Goal: Task Accomplishment & Management: Use online tool/utility

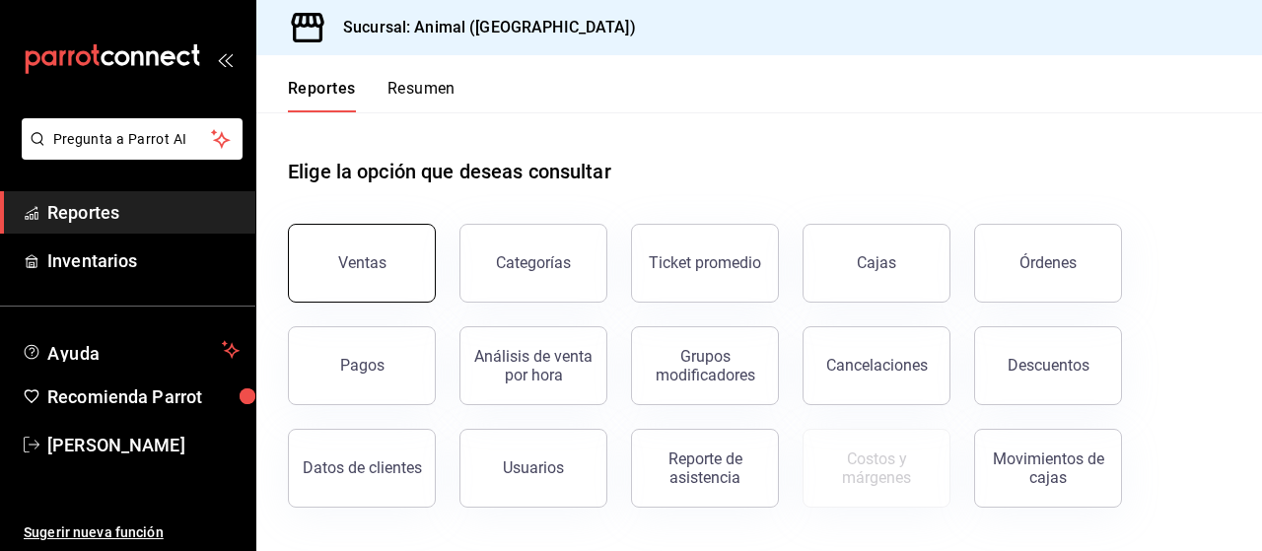
click at [353, 269] on div "Ventas" at bounding box center [362, 262] width 48 height 19
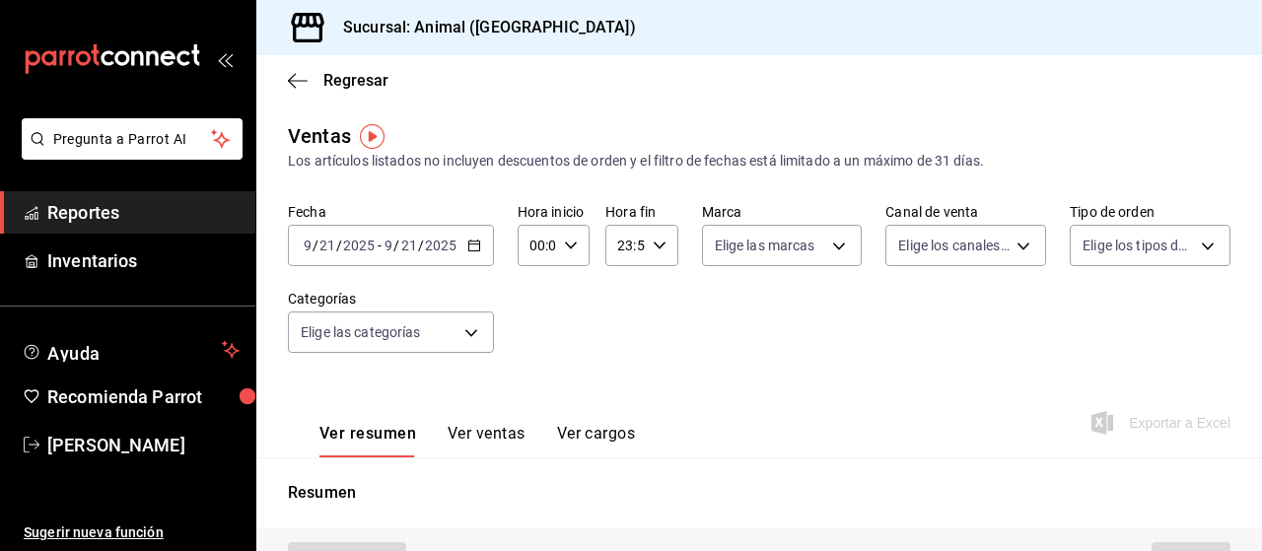
type input "PARROT,UBER_EATS,RAPPI,DIDI_FOOD,ONLINE"
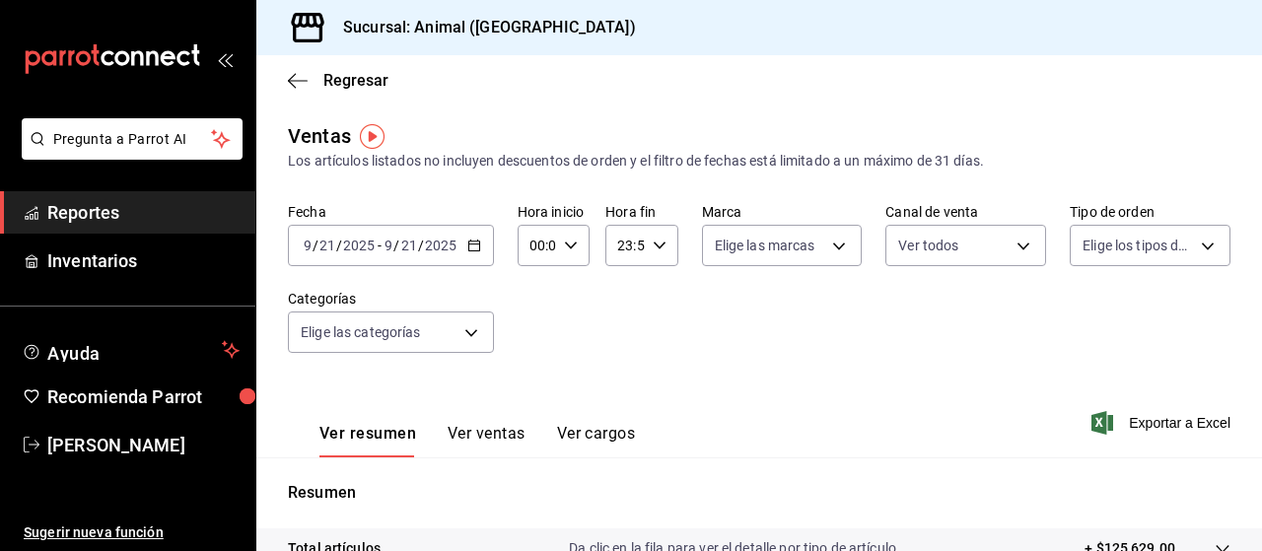
click at [471, 249] on icon "button" at bounding box center [474, 246] width 14 height 14
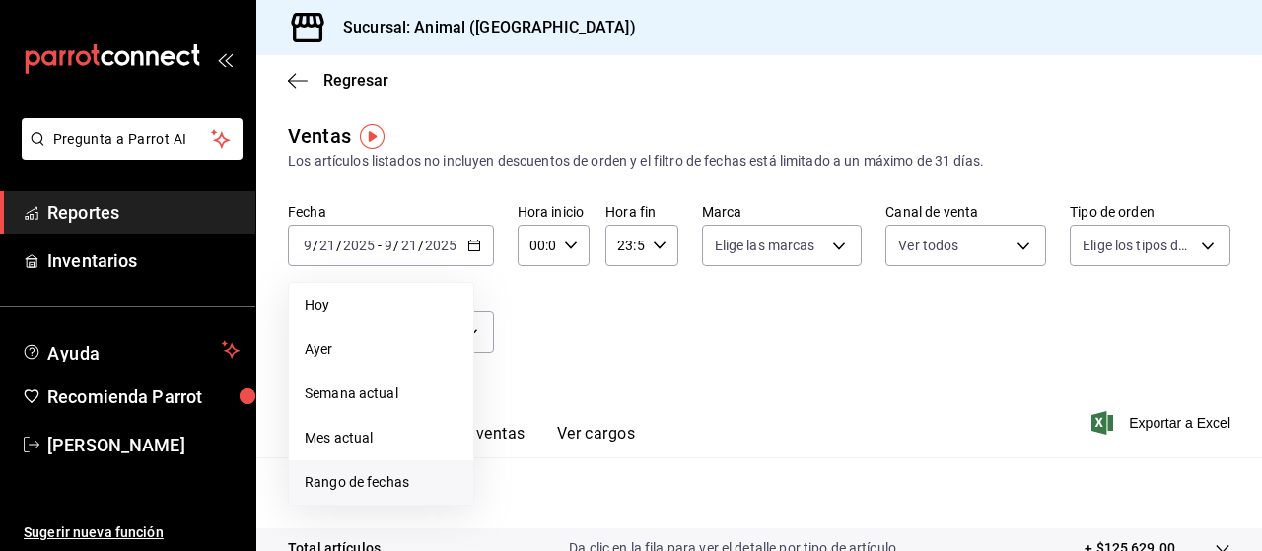
click at [319, 482] on span "Rango de fechas" at bounding box center [381, 482] width 153 height 21
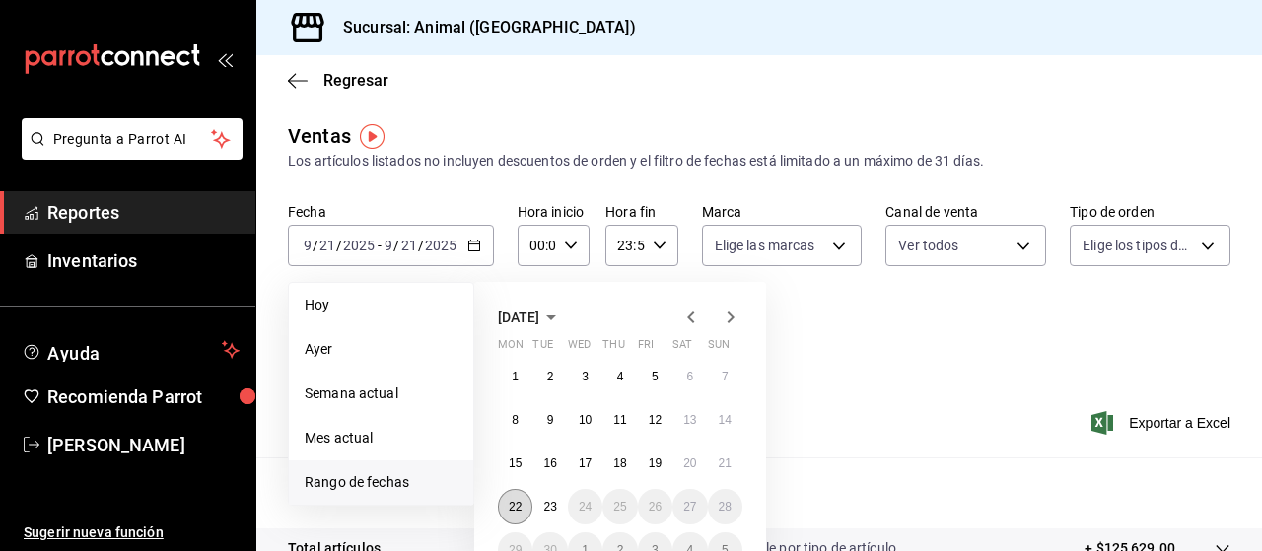
click at [519, 516] on button "22" at bounding box center [515, 506] width 35 height 35
click at [545, 511] on abbr "23" at bounding box center [549, 507] width 13 height 14
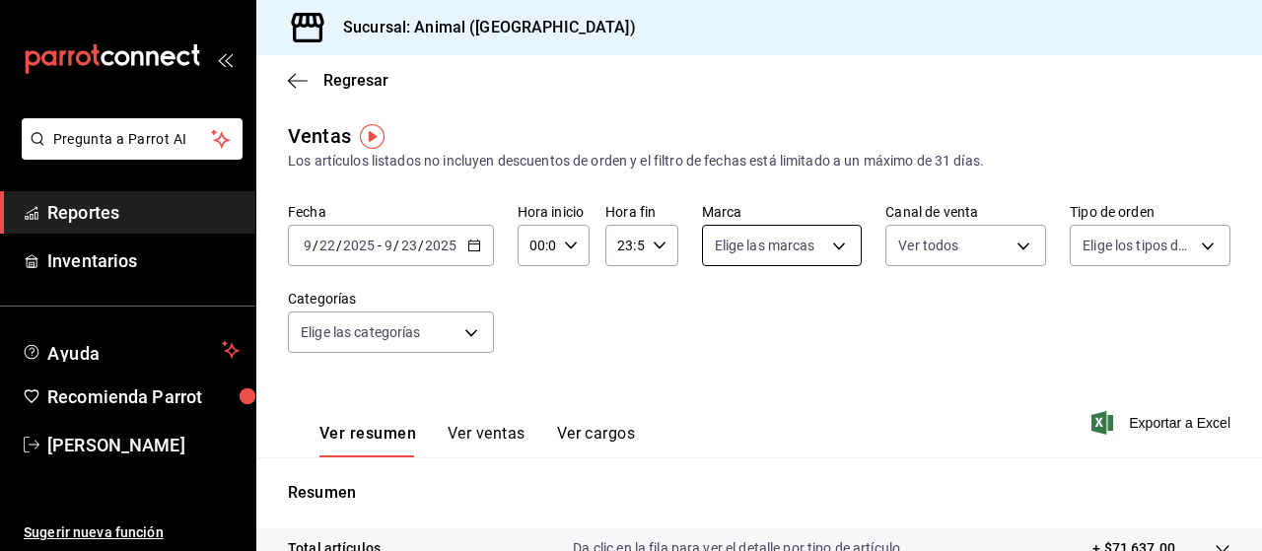
click at [836, 245] on body "Pregunta a Parrot AI Reportes Inventarios Ayuda Recomienda Parrot [PERSON_NAME]…" at bounding box center [631, 275] width 1262 height 551
click at [721, 330] on input "checkbox" at bounding box center [718, 322] width 18 height 18
checkbox input "true"
type input "96838179-8fbb-4073-aae3-1789726318c8"
checkbox input "true"
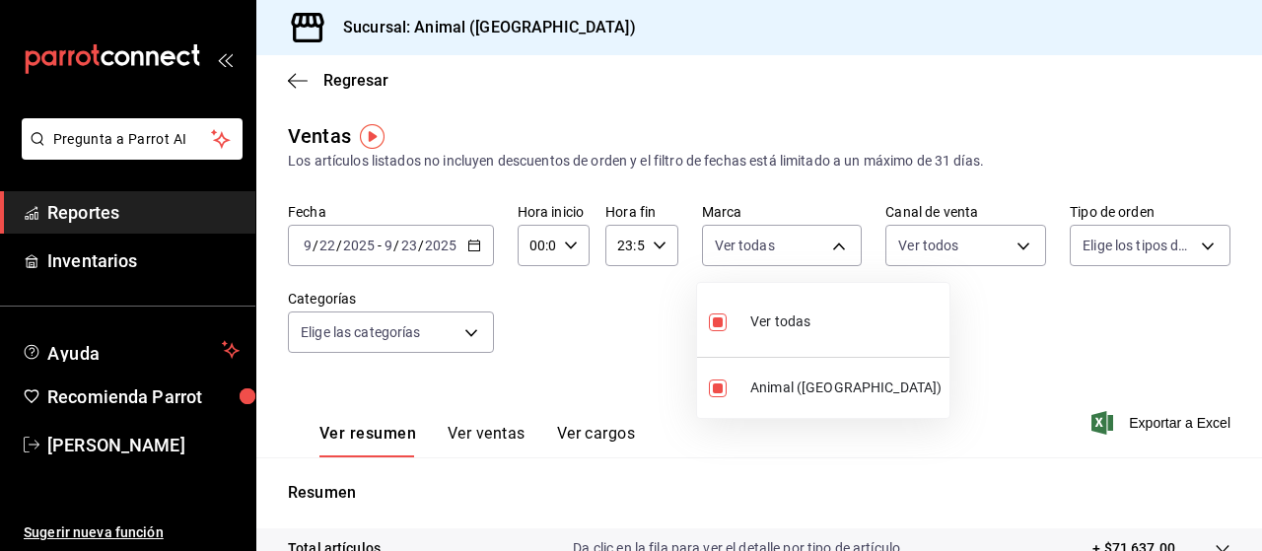
click at [1194, 248] on div at bounding box center [631, 275] width 1262 height 551
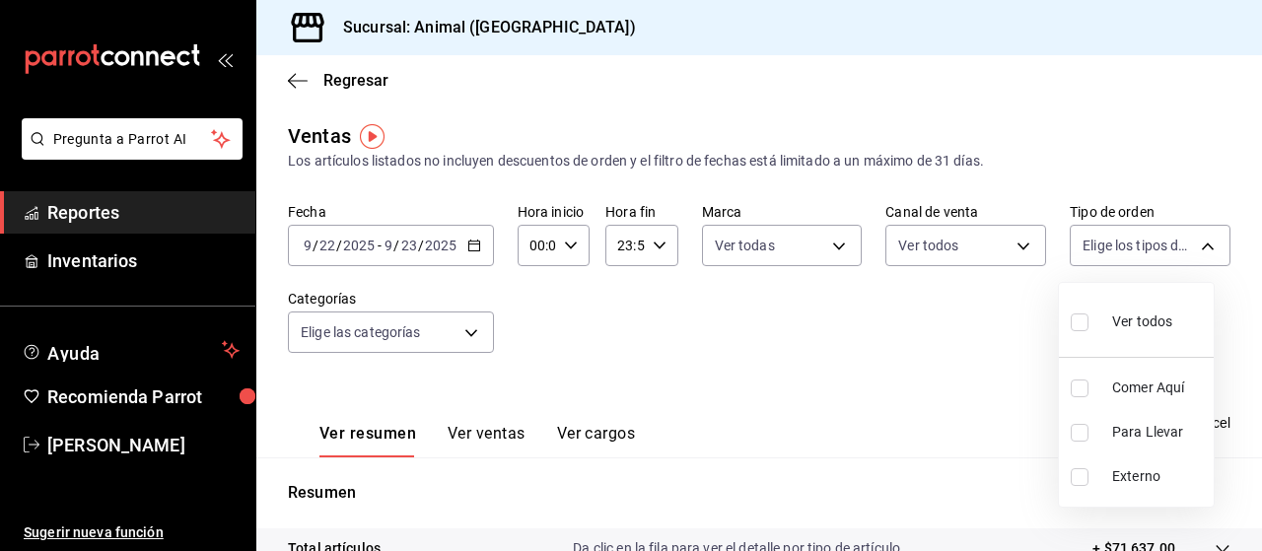
click at [1194, 248] on body "Pregunta a Parrot AI Reportes Inventarios Ayuda Recomienda Parrot [PERSON_NAME]…" at bounding box center [631, 275] width 1262 height 551
click at [1083, 321] on input "checkbox" at bounding box center [1080, 322] width 18 height 18
checkbox input "true"
type input "89cc3392-1a89-49ed-91c4-e66ea58282e1,025cf6ae-25b7-4698-bb98-3d77af74a196,EXTER…"
checkbox input "true"
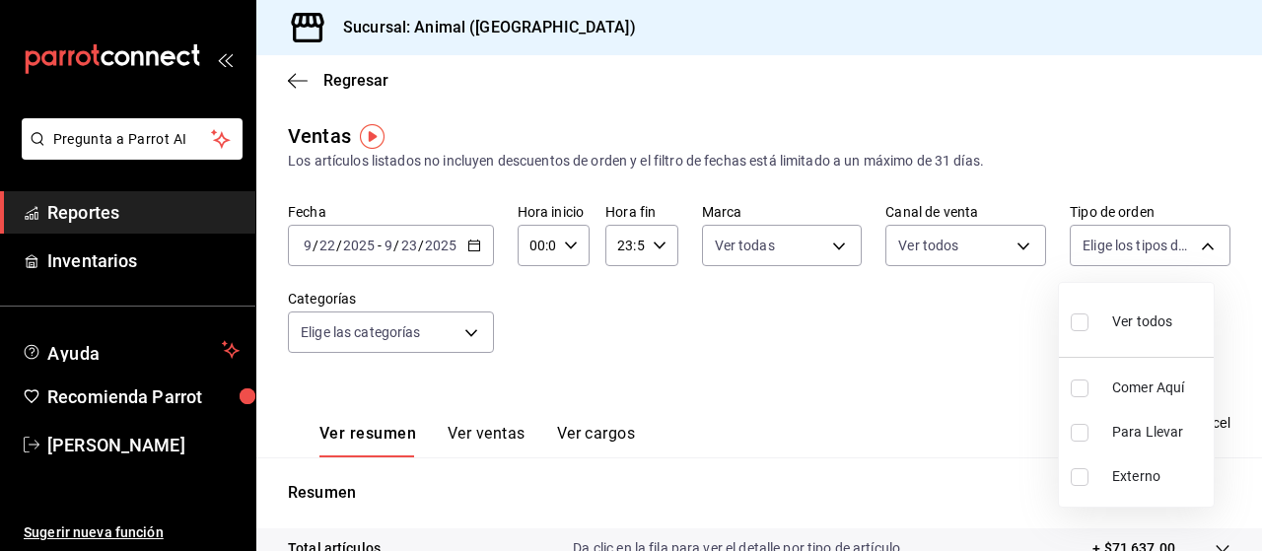
checkbox input "true"
click at [466, 332] on div at bounding box center [631, 275] width 1262 height 551
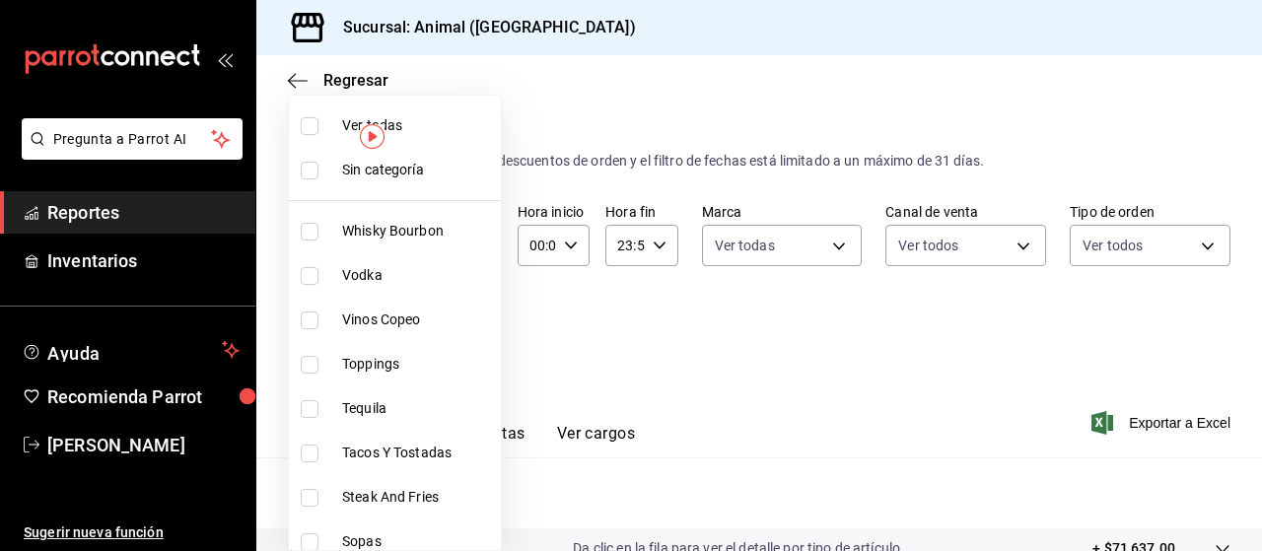
click at [466, 332] on body "Pregunta a Parrot AI Reportes Inventarios Ayuda Recomienda Parrot [PERSON_NAME]…" at bounding box center [631, 275] width 1262 height 551
click at [313, 123] on input "checkbox" at bounding box center [310, 126] width 18 height 18
checkbox input "true"
type input "696422f3-042f-4992-a796-20cec1d2addd,ab2f2cdd-2d2d-455a-bd59-969ed93fbee5,5744a…"
checkbox input "true"
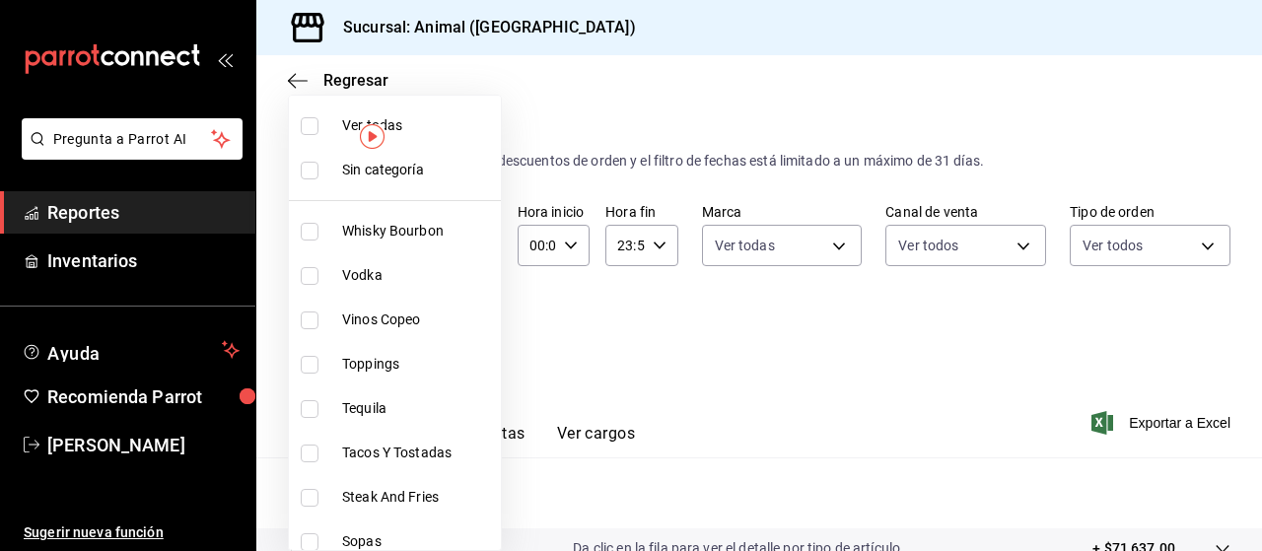
checkbox input "true"
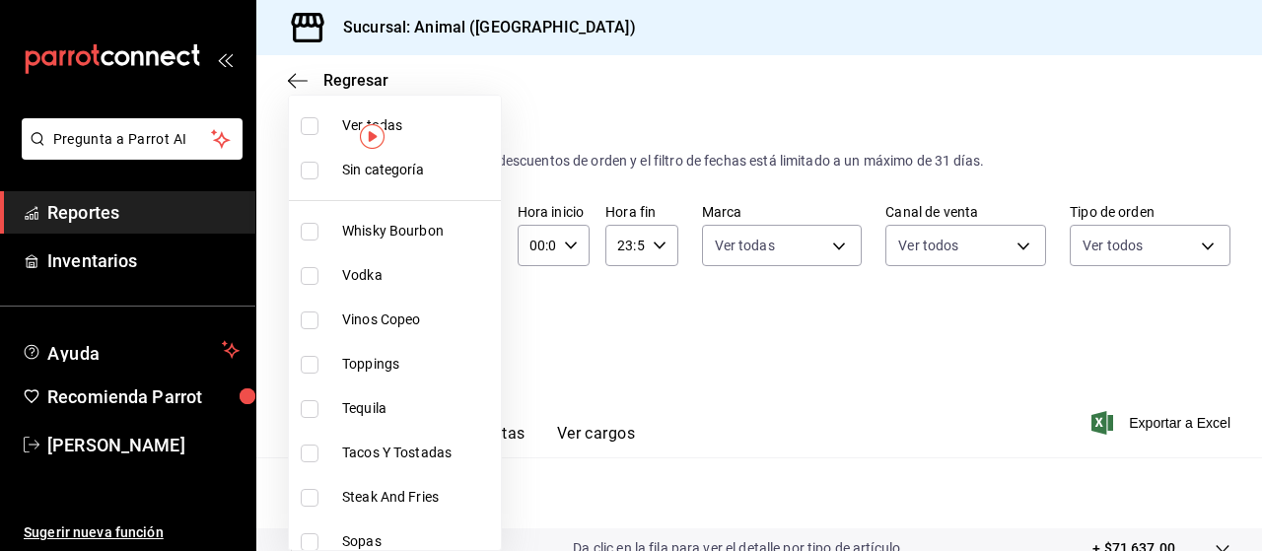
checkbox input "true"
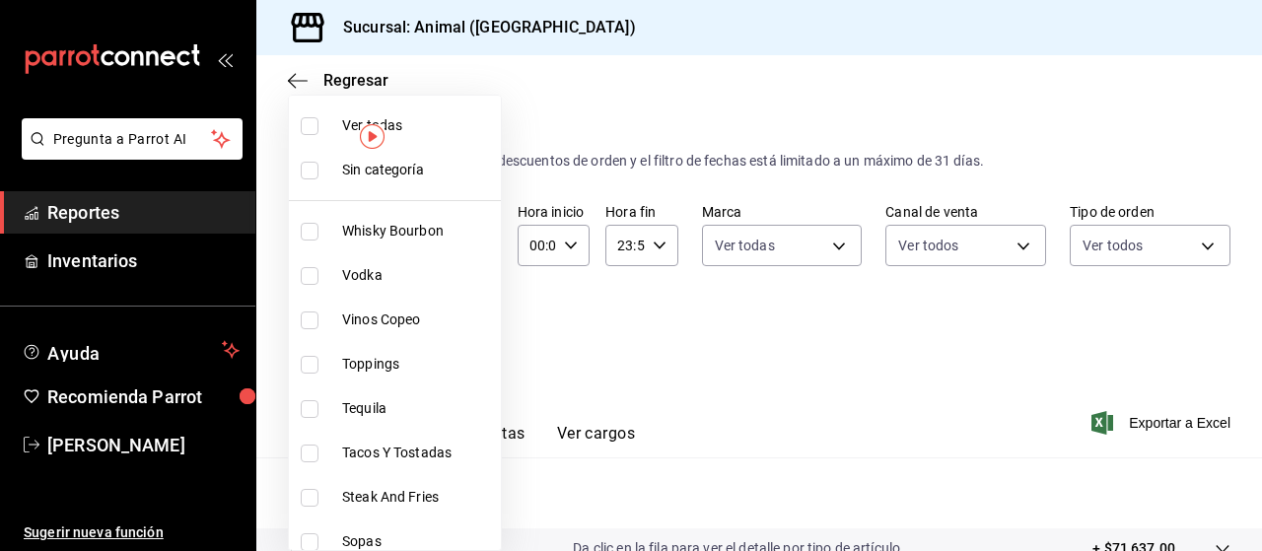
checkbox input "true"
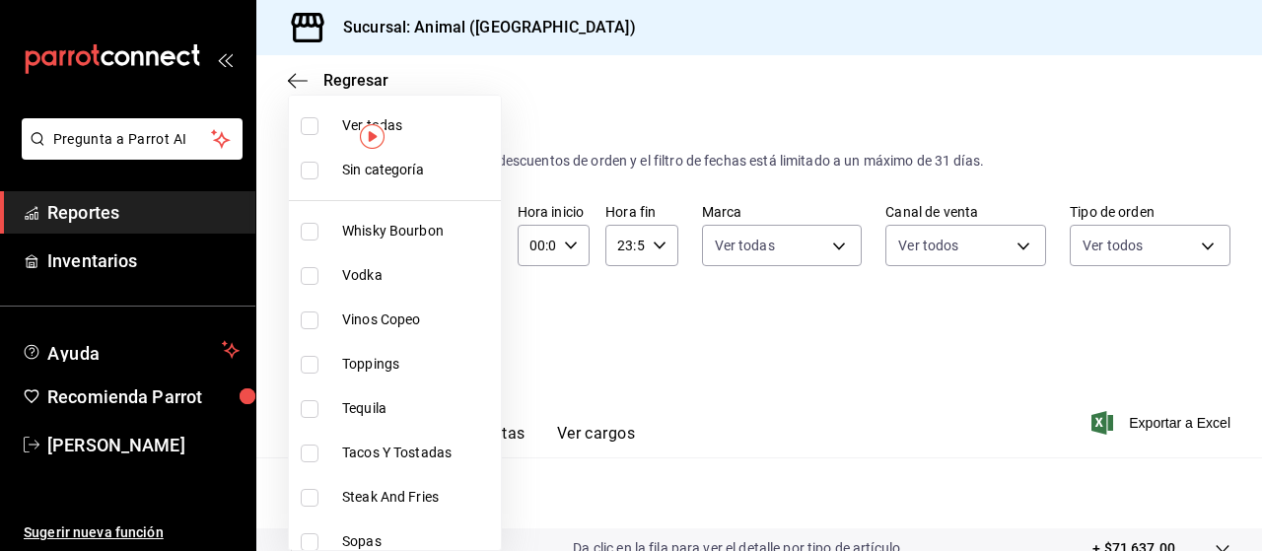
checkbox input "true"
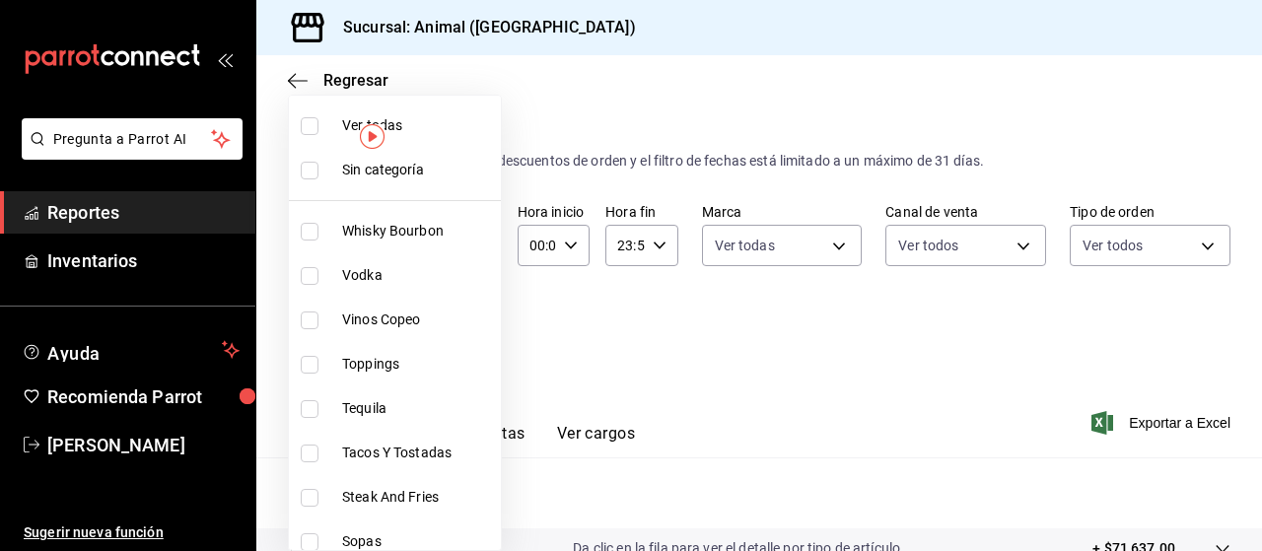
checkbox input "true"
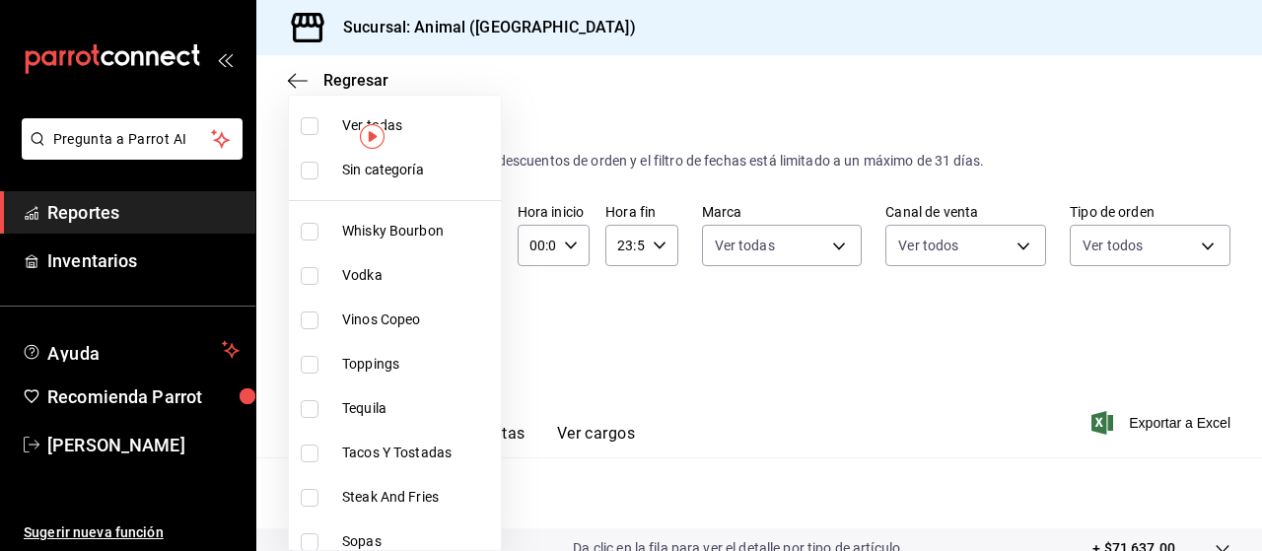
checkbox input "true"
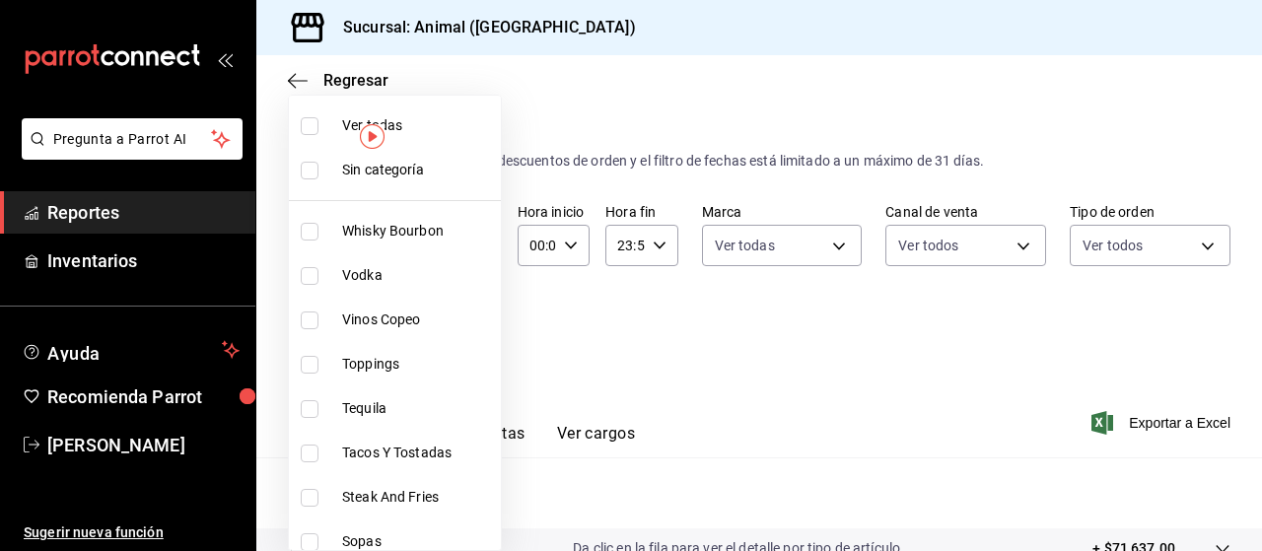
checkbox input "true"
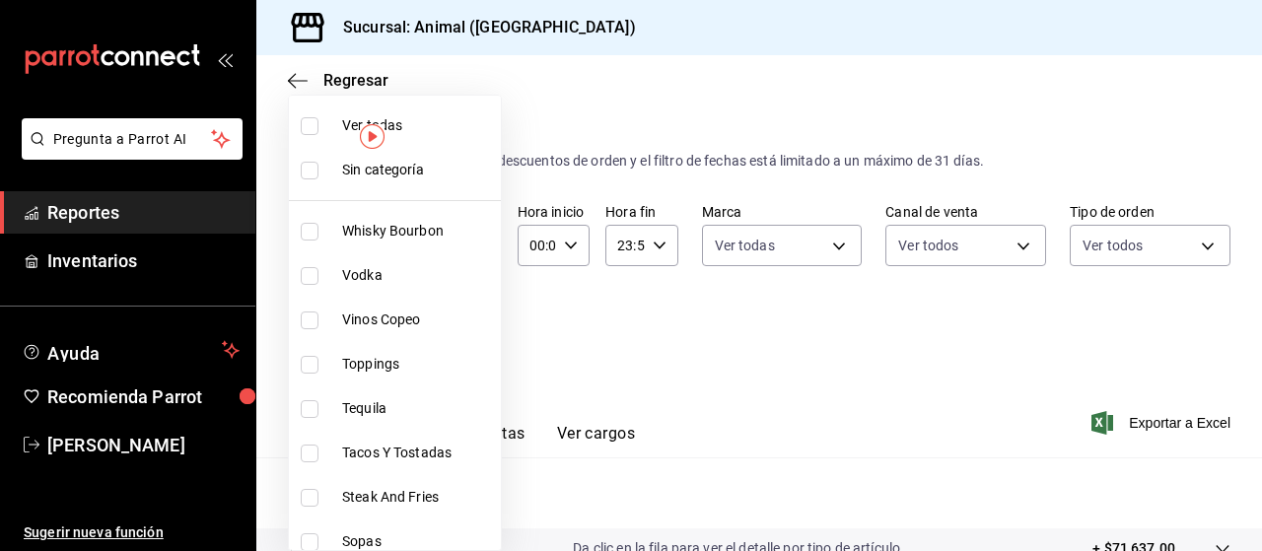
checkbox input "true"
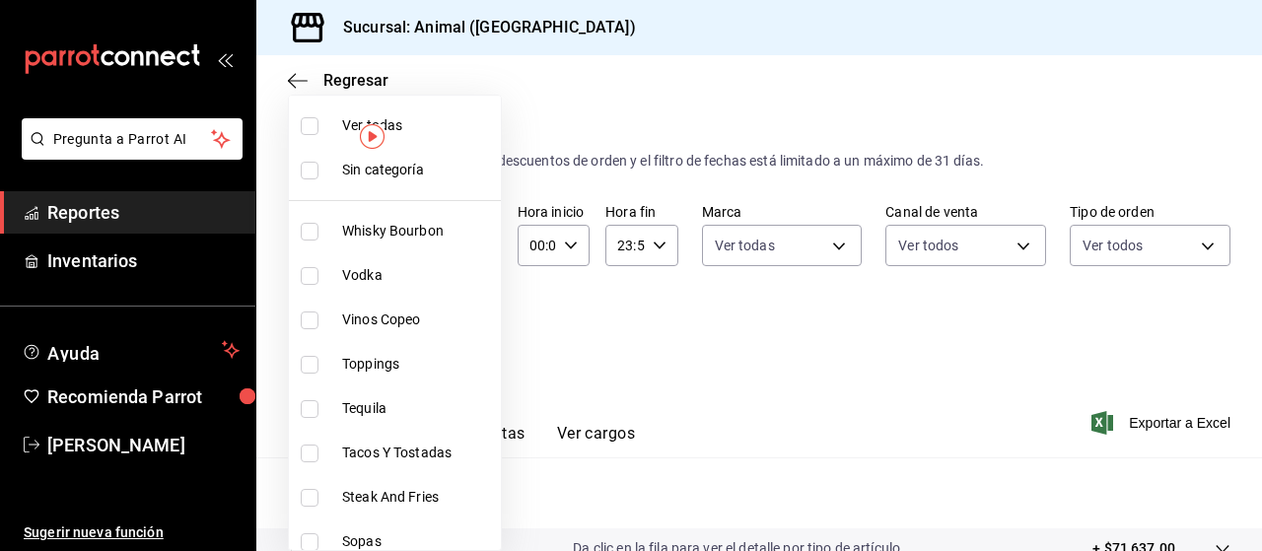
checkbox input "true"
click at [1155, 418] on div at bounding box center [631, 275] width 1262 height 551
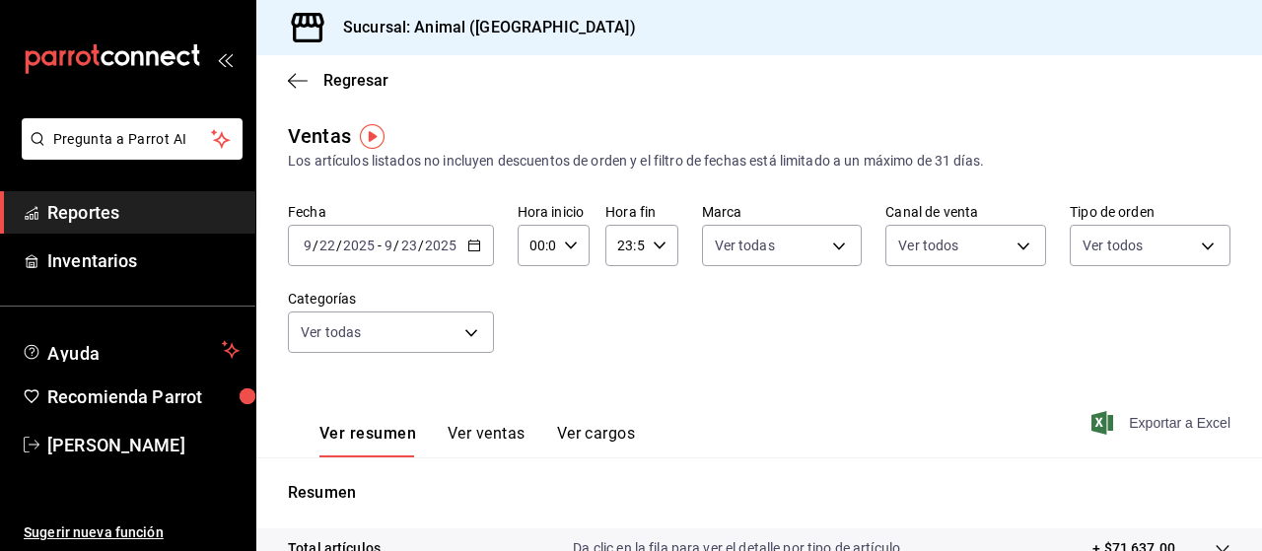
click at [1155, 425] on span "Exportar a Excel" at bounding box center [1162, 423] width 135 height 24
